Goal: Use online tool/utility: Utilize a website feature to perform a specific function

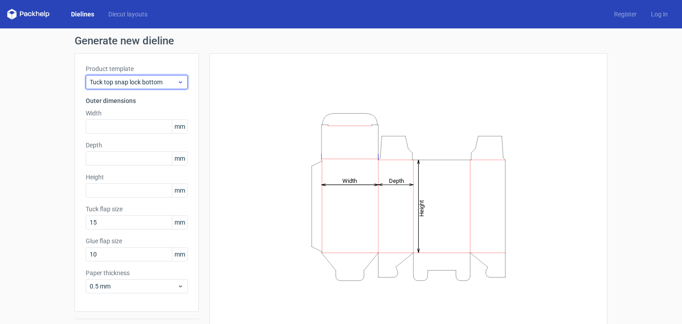
click at [153, 87] on div "Tuck top snap lock bottom" at bounding box center [137, 82] width 102 height 14
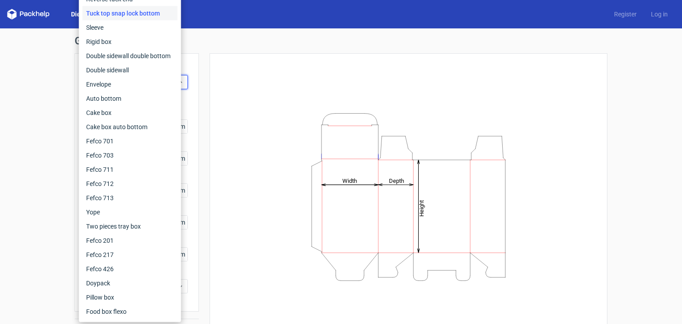
click at [230, 111] on div "Height Depth Width" at bounding box center [409, 196] width 376 height 265
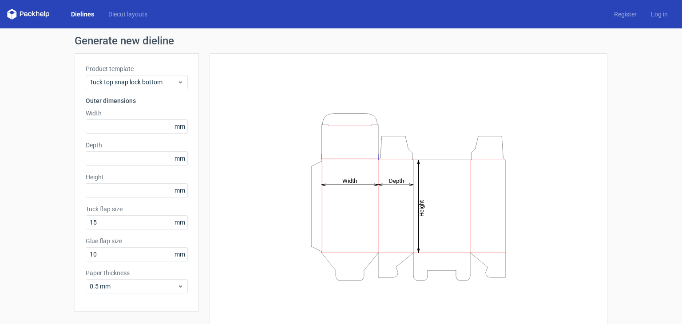
scroll to position [23, 0]
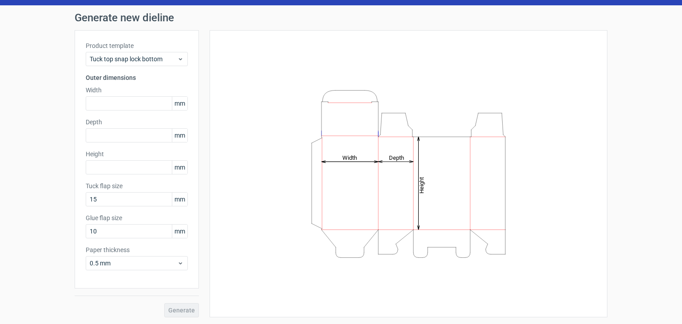
click at [341, 148] on icon "Height Depth Width" at bounding box center [408, 174] width 266 height 178
click at [482, 161] on icon "Height Depth Width" at bounding box center [408, 174] width 266 height 178
click at [171, 58] on span "Tuck top snap lock bottom" at bounding box center [133, 59] width 87 height 9
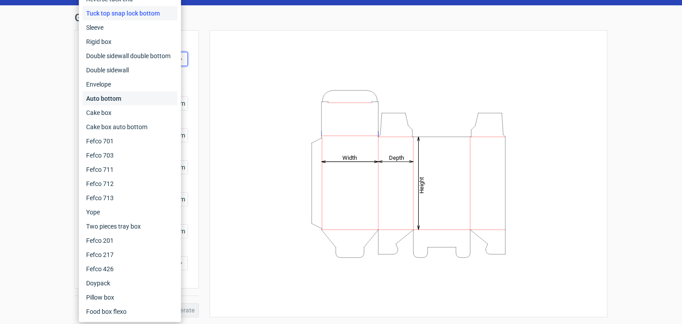
click at [149, 95] on div "Auto bottom" at bounding box center [130, 98] width 95 height 14
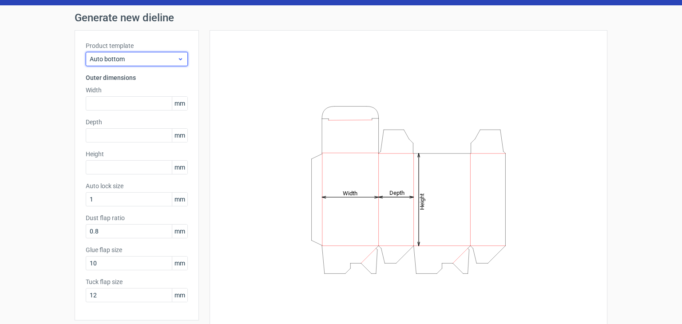
click at [133, 52] on div "Auto bottom" at bounding box center [137, 59] width 102 height 14
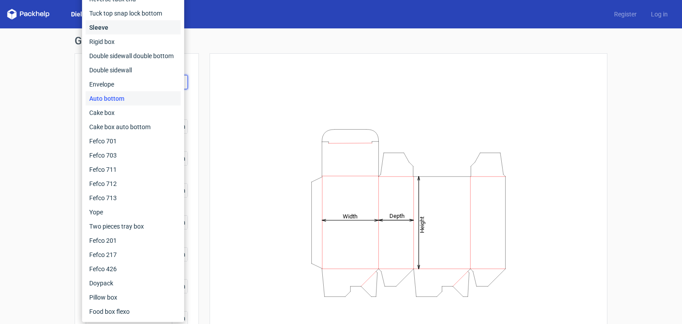
click at [131, 21] on div "Sleeve" at bounding box center [133, 27] width 95 height 14
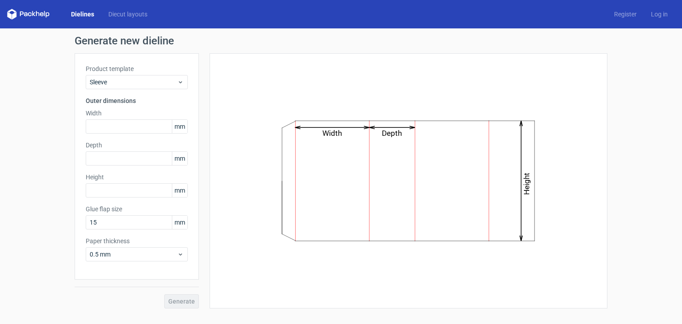
click at [215, 178] on div "Width Depth Height" at bounding box center [409, 180] width 398 height 255
click at [338, 194] on icon "Width Depth Height" at bounding box center [408, 181] width 266 height 134
drag, startPoint x: 338, startPoint y: 194, endPoint x: 389, endPoint y: 66, distance: 137.7
click at [389, 66] on div "Width Depth Height" at bounding box center [409, 180] width 376 height 233
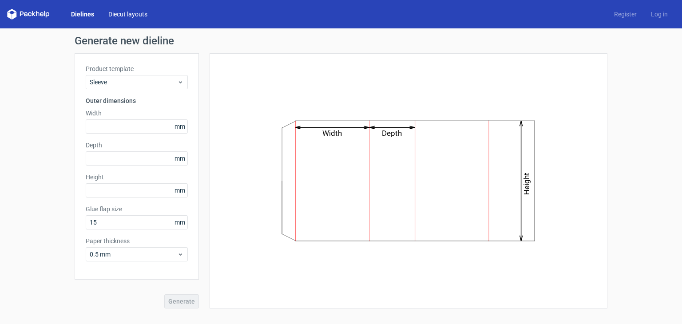
click at [133, 18] on link "Diecut layouts" at bounding box center [127, 14] width 53 height 9
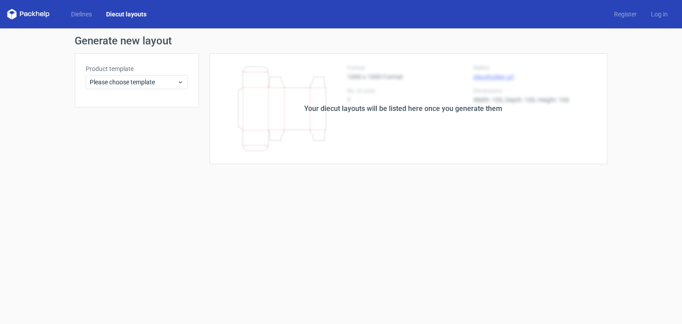
click at [279, 103] on div "Your diecut layouts will be listed here once you generate them" at bounding box center [403, 108] width 409 height 111
click at [130, 71] on label "Product template" at bounding box center [137, 68] width 102 height 9
click at [126, 79] on span "Please choose template" at bounding box center [133, 82] width 87 height 9
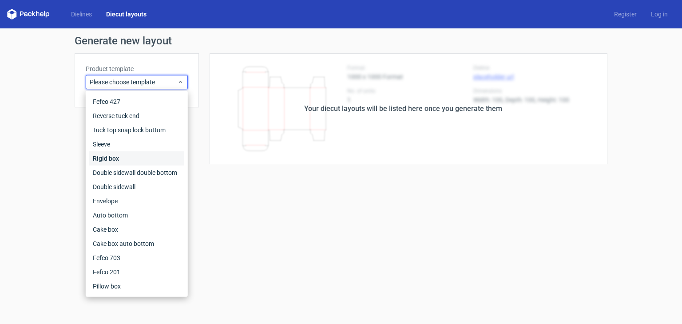
click at [112, 163] on div "Rigid box" at bounding box center [136, 158] width 95 height 14
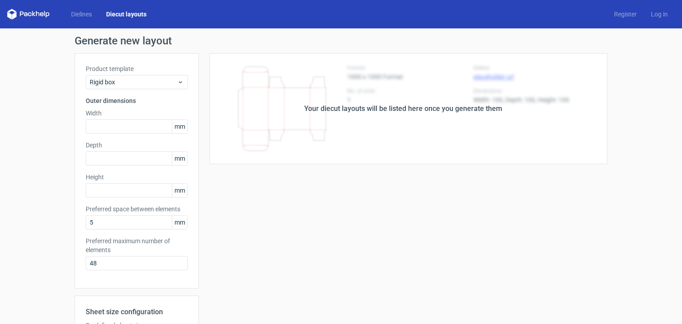
click at [116, 135] on div "Product template Rigid box Outer dimensions Width mm Depth mm Height mm Preferr…" at bounding box center [137, 170] width 124 height 235
click at [119, 87] on div "Rigid box" at bounding box center [137, 82] width 102 height 14
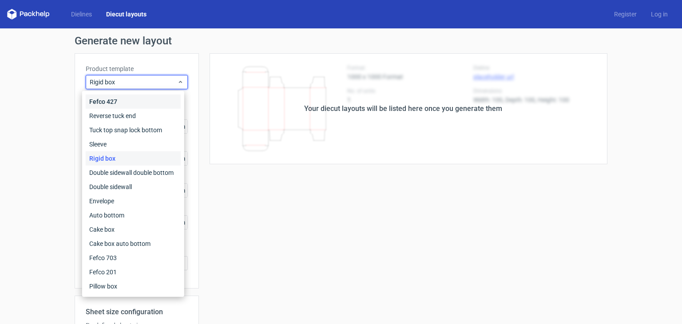
click at [119, 102] on div "Fefco 427" at bounding box center [133, 102] width 95 height 14
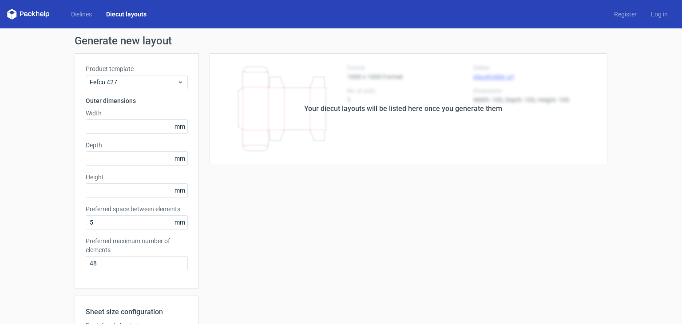
click at [96, 279] on div "Product template Fefco 427 Outer dimensions Width mm Depth mm Height mm Preferr…" at bounding box center [137, 170] width 124 height 235
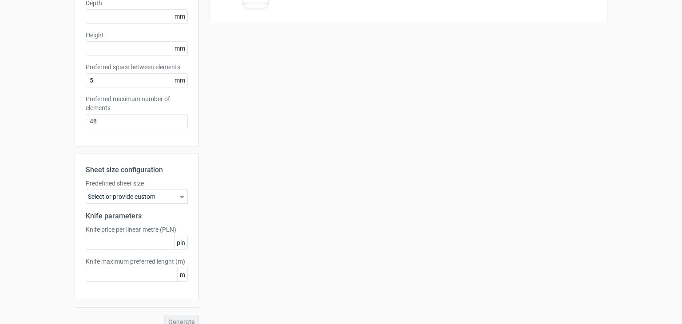
click at [131, 252] on div "Sheet size configuration Predefined sheet size Select or provide custom Knife p…" at bounding box center [137, 227] width 124 height 147
click at [126, 204] on div "Sheet size configuration Predefined sheet size Select or provide custom Knife p…" at bounding box center [137, 227] width 124 height 147
